Goal: Task Accomplishment & Management: Use online tool/utility

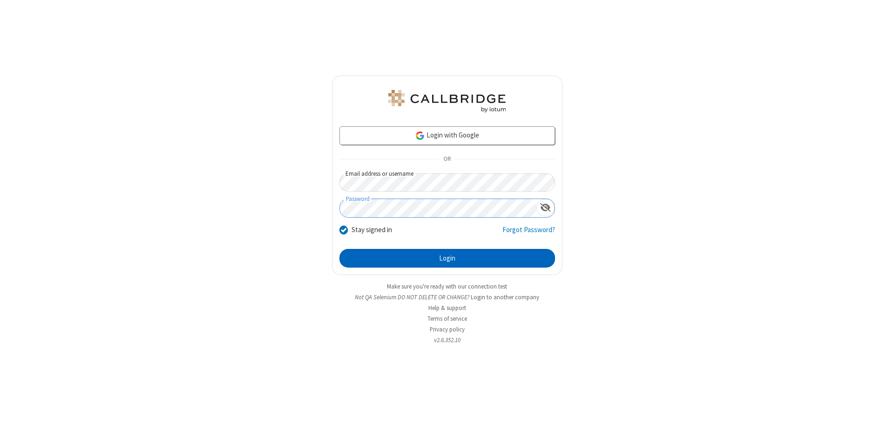
click at [447, 258] on button "Login" at bounding box center [448, 258] width 216 height 19
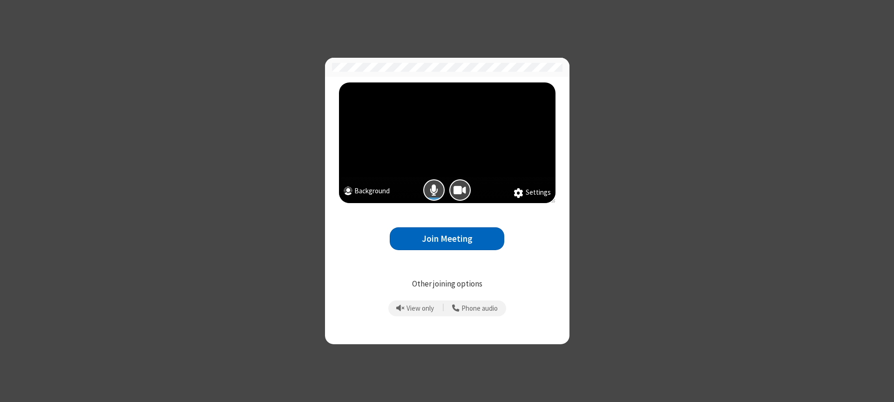
click at [447, 238] on button "Join Meeting" at bounding box center [447, 238] width 115 height 23
